Goal: Navigation & Orientation: Find specific page/section

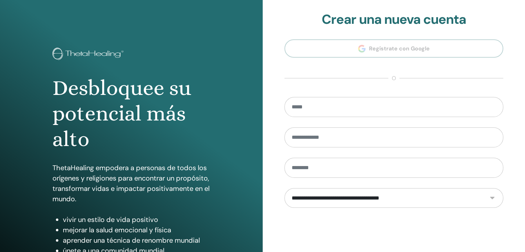
scroll to position [79, 0]
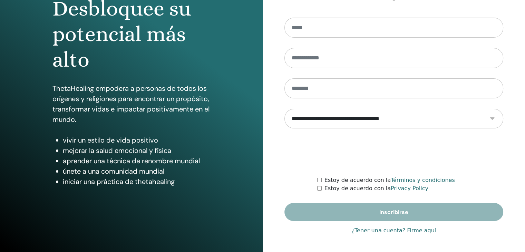
click at [415, 230] on link "¿Tener una cuenta? Firme aquí" at bounding box center [393, 230] width 85 height 8
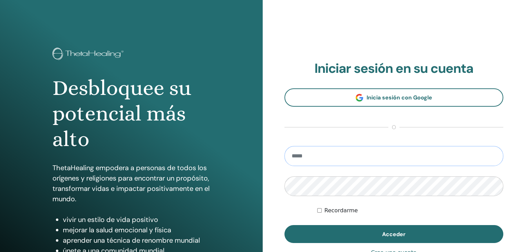
click at [319, 151] on input "email" at bounding box center [393, 156] width 219 height 20
type input "**********"
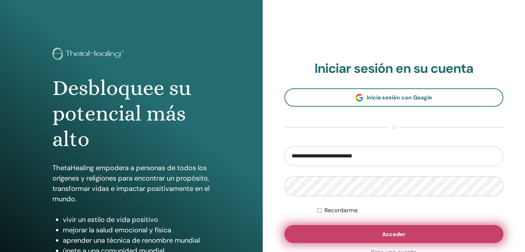
click at [394, 232] on span "Acceder" at bounding box center [393, 233] width 23 height 7
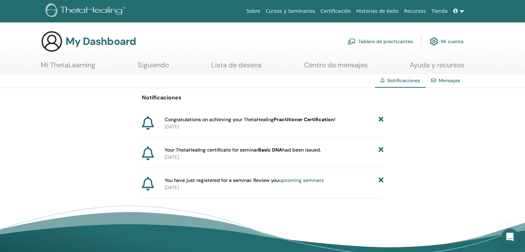
click at [441, 81] on link "Mensajes" at bounding box center [449, 80] width 21 height 6
click at [155, 64] on link "Siguiendo" at bounding box center [153, 67] width 31 height 13
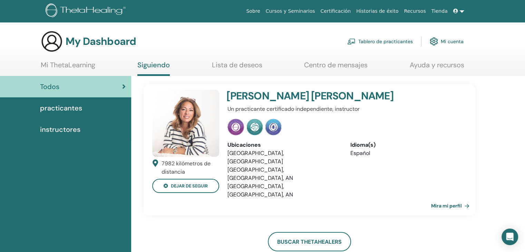
click at [240, 67] on link "Lista de deseos" at bounding box center [237, 67] width 50 height 13
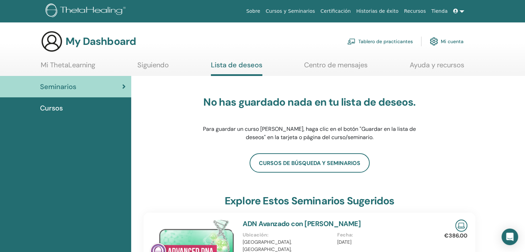
click at [333, 69] on link "Centro de mensajes" at bounding box center [335, 67] width 63 height 13
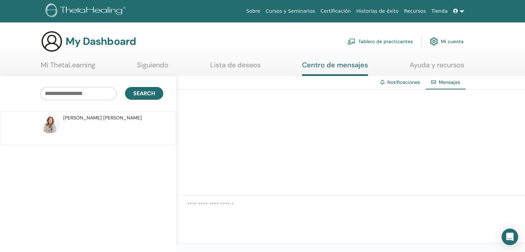
click at [443, 66] on link "Ayuda y recursos" at bounding box center [437, 67] width 55 height 13
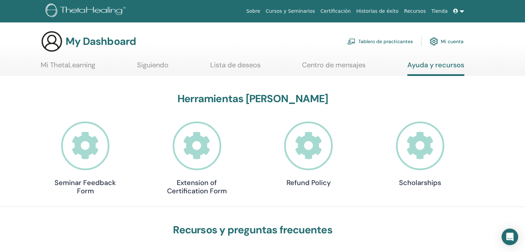
click at [393, 43] on link "Tablero de practicantes" at bounding box center [380, 41] width 66 height 15
